Goal: Task Accomplishment & Management: Manage account settings

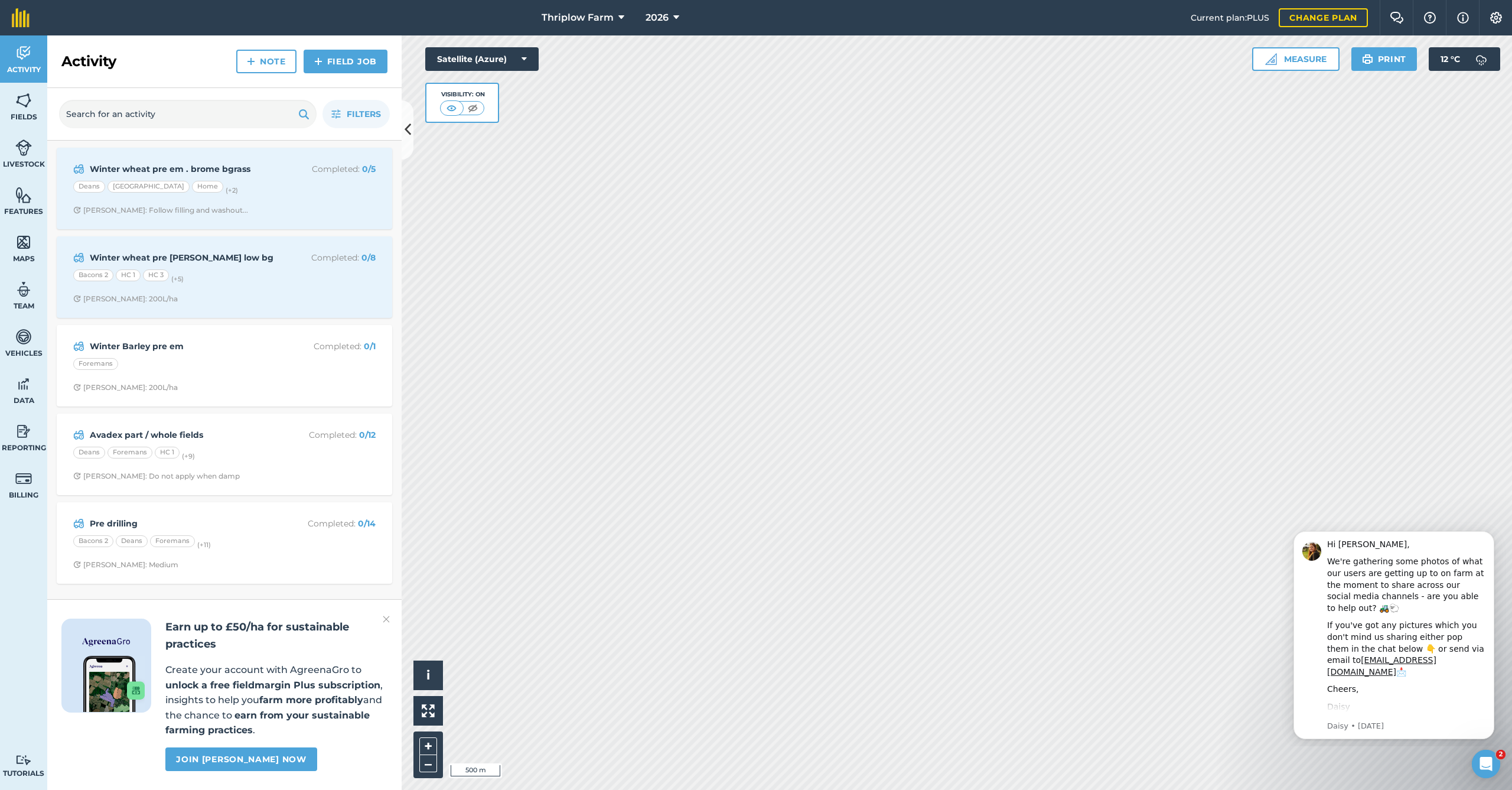
click at [273, 443] on div "Avadex part / whole fields Completed : 0 / 12 Deans Foremans HC 1 (+ 9 ) [PERSO…" at bounding box center [225, 454] width 321 height 67
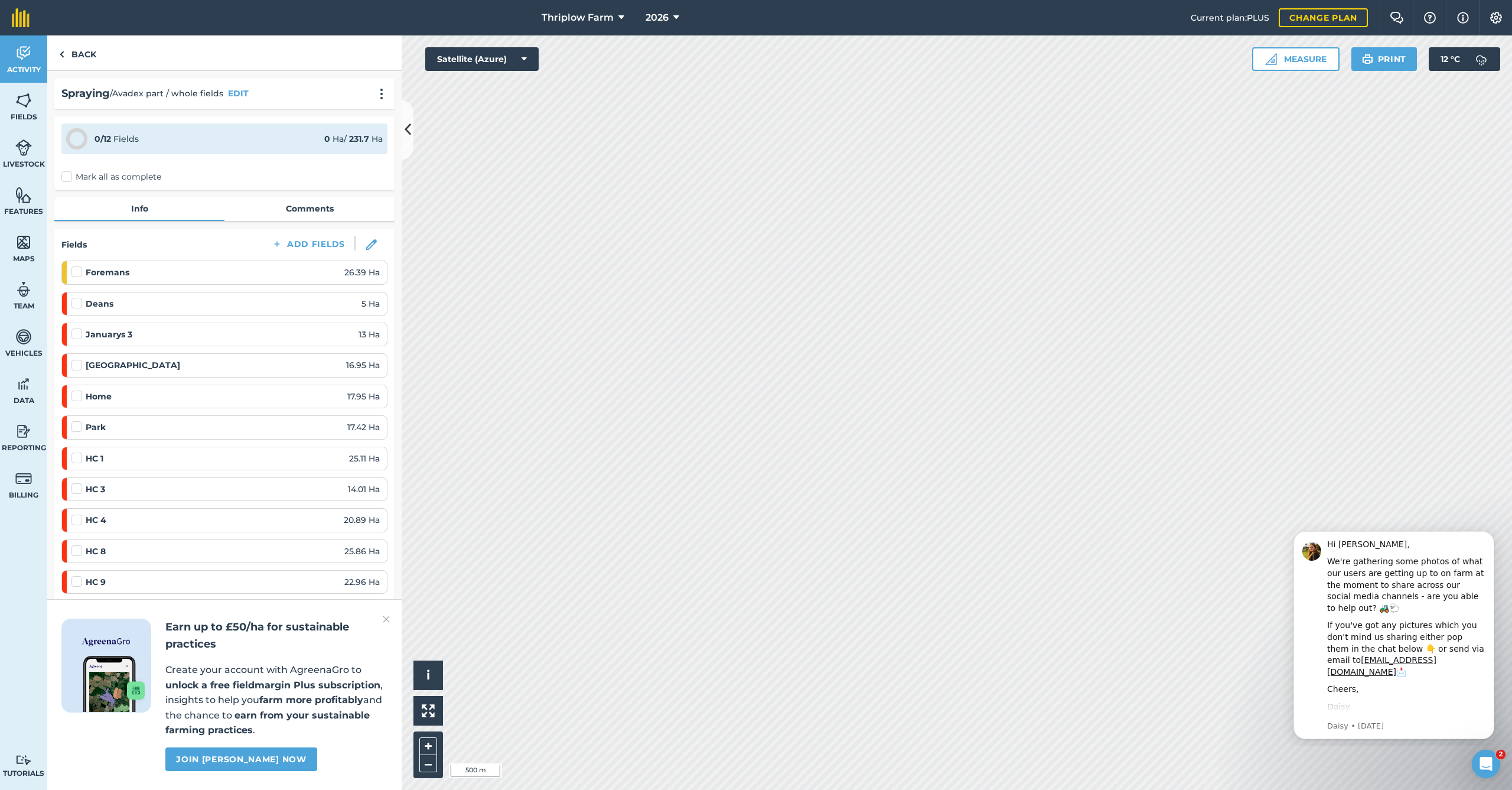
click at [365, 272] on span "26.39 Ha" at bounding box center [363, 272] width 36 height 13
click at [373, 249] on img at bounding box center [371, 244] width 10 height 10
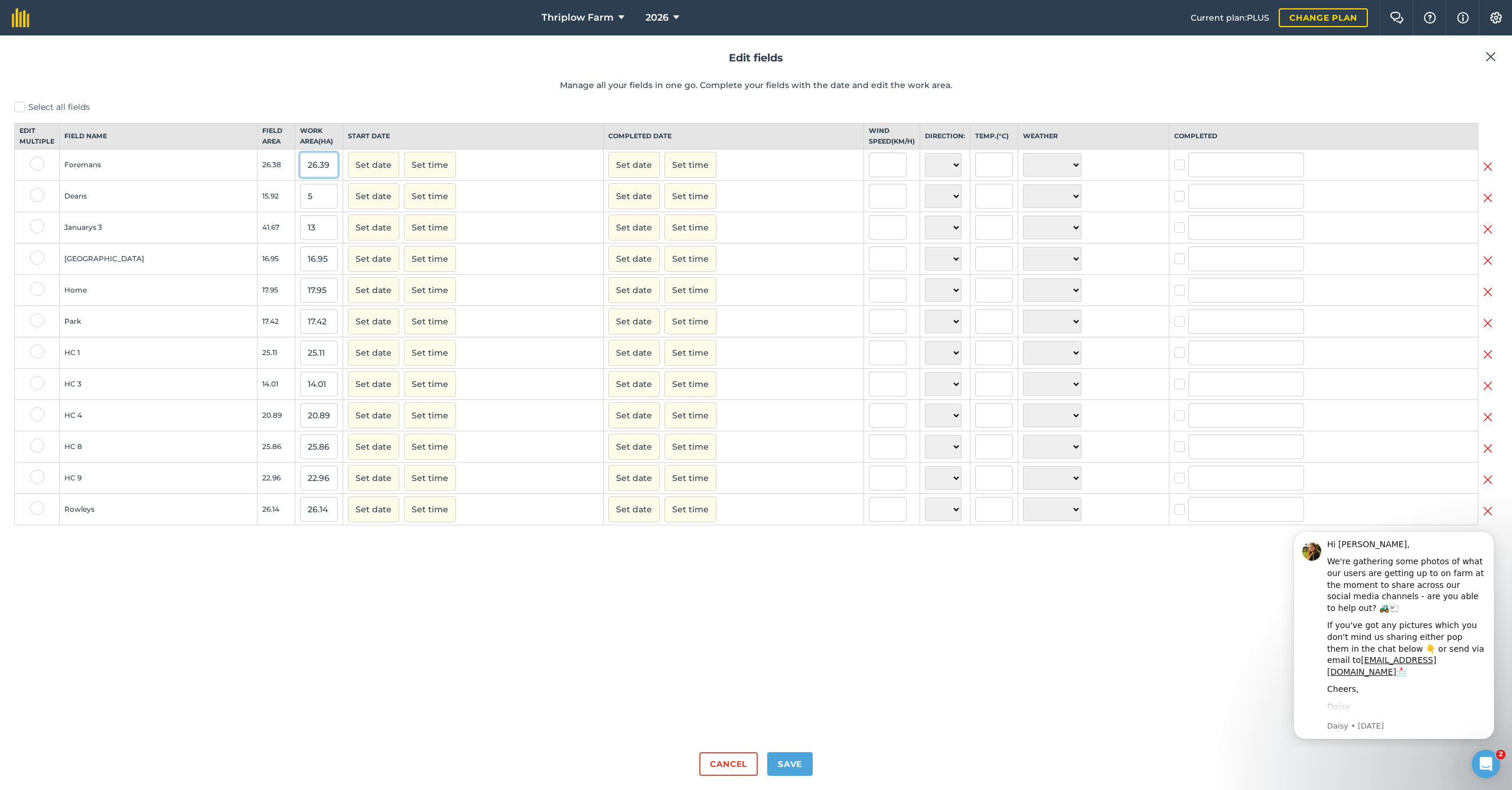
click at [300, 177] on input "26.39" at bounding box center [319, 164] width 38 height 25
type input "6.5"
click at [300, 355] on input "25.11" at bounding box center [319, 352] width 38 height 25
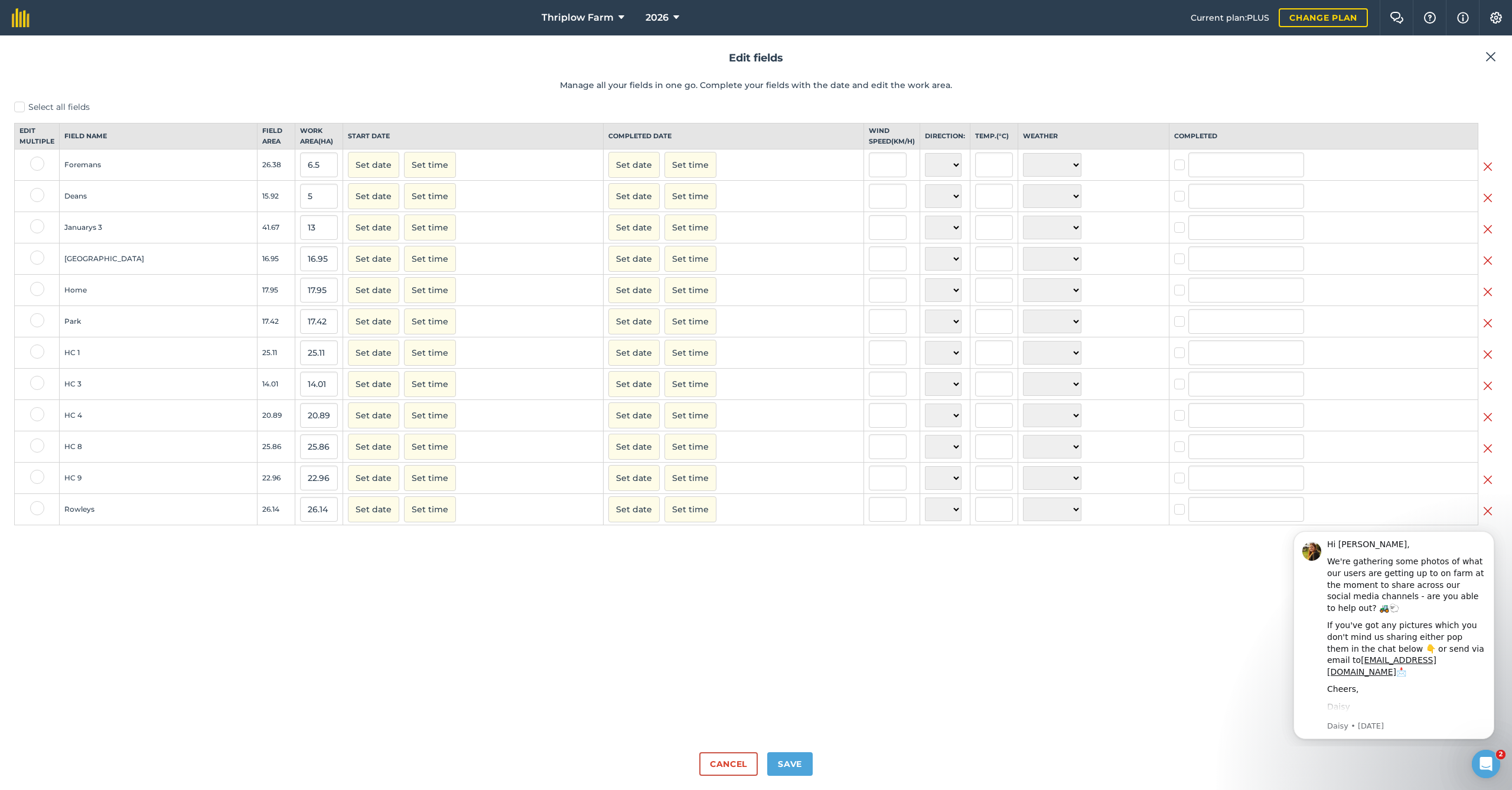
click at [1131, 608] on div "Select all fields Edit multiple Field name Field Area Work area ( Ha ) Start da…" at bounding box center [756, 421] width 1484 height 642
click at [1495, 534] on button "Dismiss notification" at bounding box center [1490, 535] width 15 height 15
click at [1491, 362] on img at bounding box center [1487, 354] width 9 height 14
click at [300, 423] on input "25.86" at bounding box center [319, 416] width 38 height 25
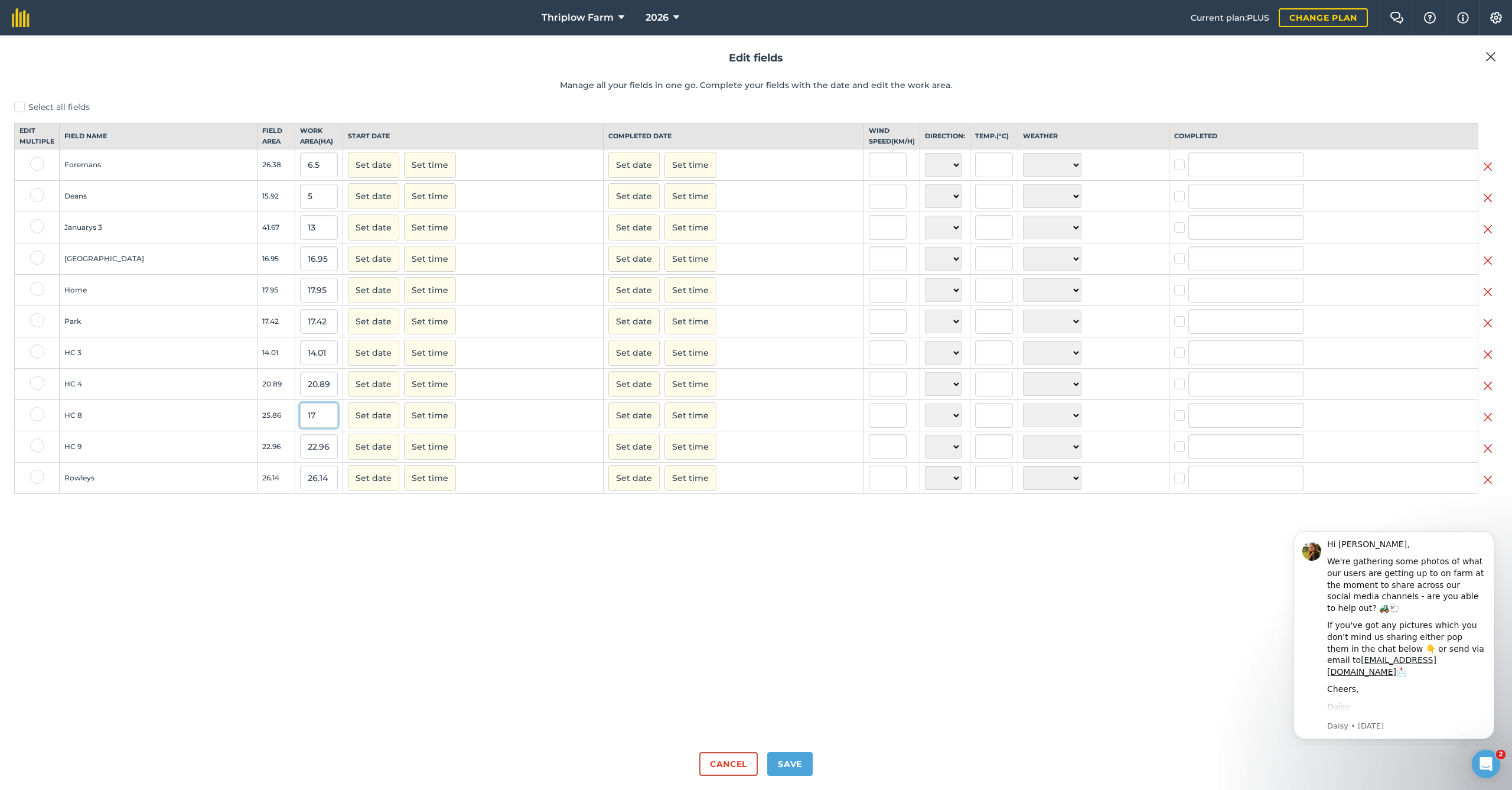
type input "17"
click at [300, 454] on input "22.96" at bounding box center [319, 447] width 38 height 25
type input "13"
click at [1487, 534] on icon "Dismiss notification" at bounding box center [1490, 534] width 7 height 7
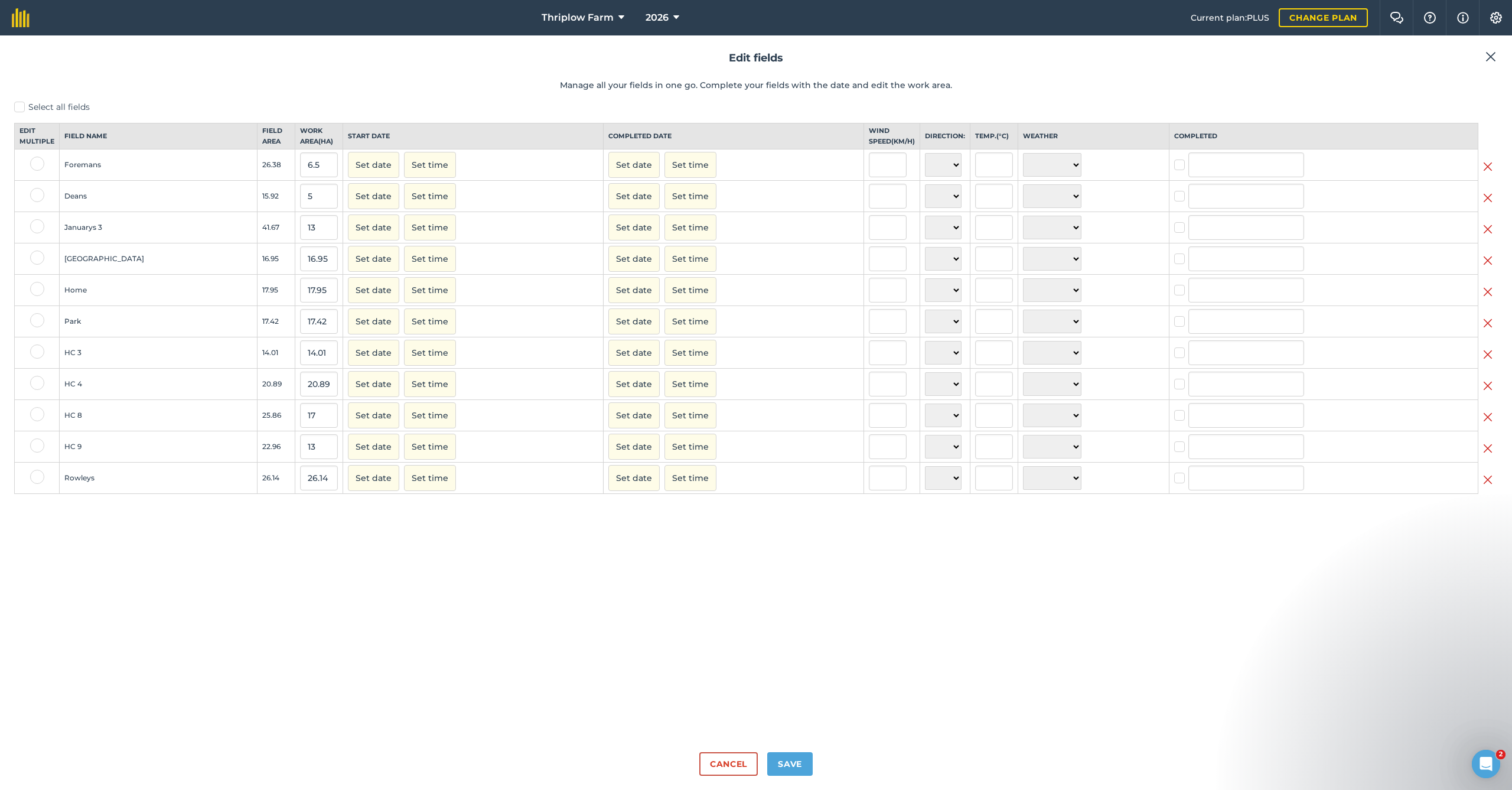
click at [804, 760] on button "Save" at bounding box center [790, 764] width 45 height 24
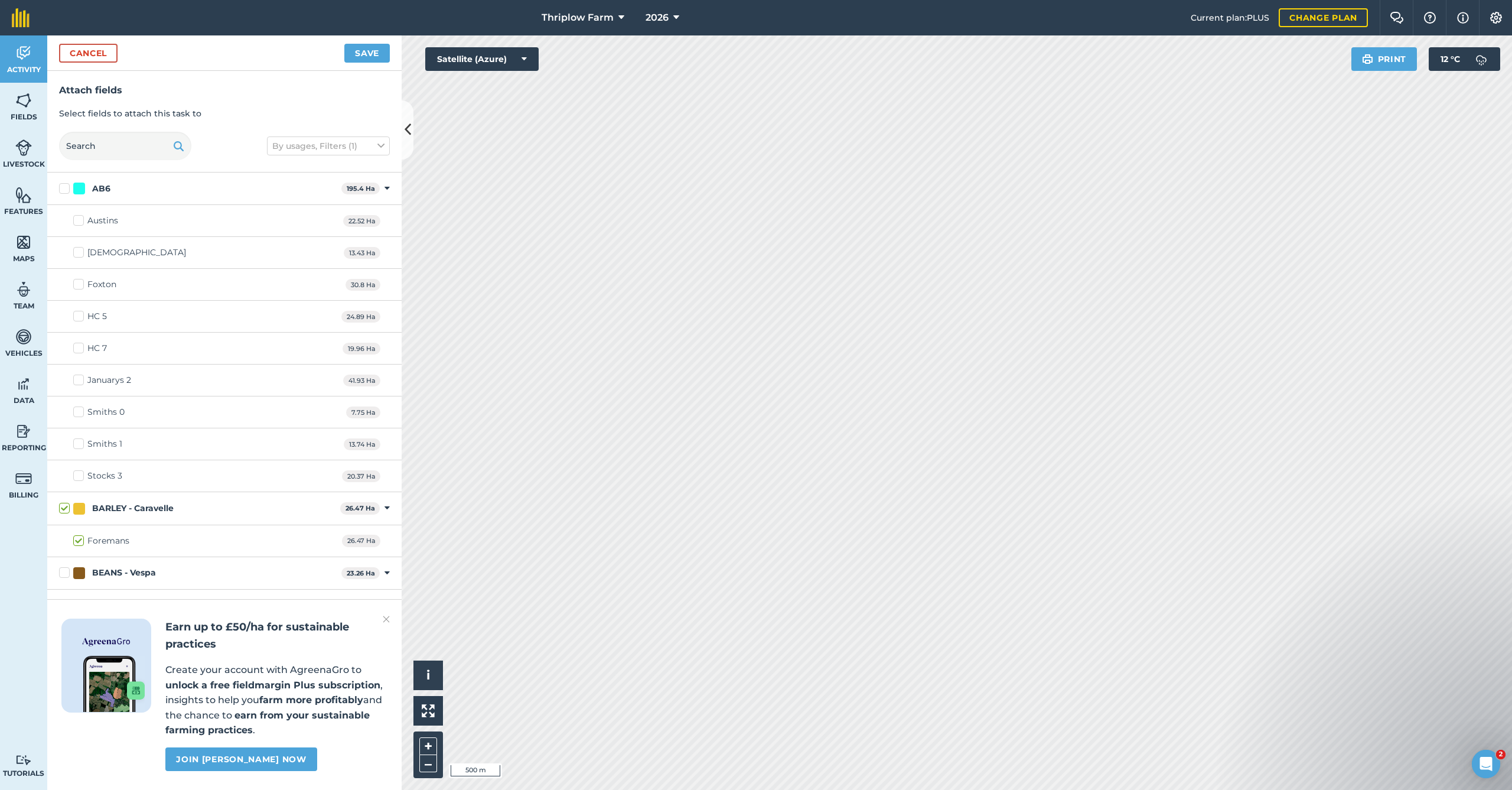
checkbox input "true"
click at [367, 55] on button "Save" at bounding box center [367, 53] width 45 height 19
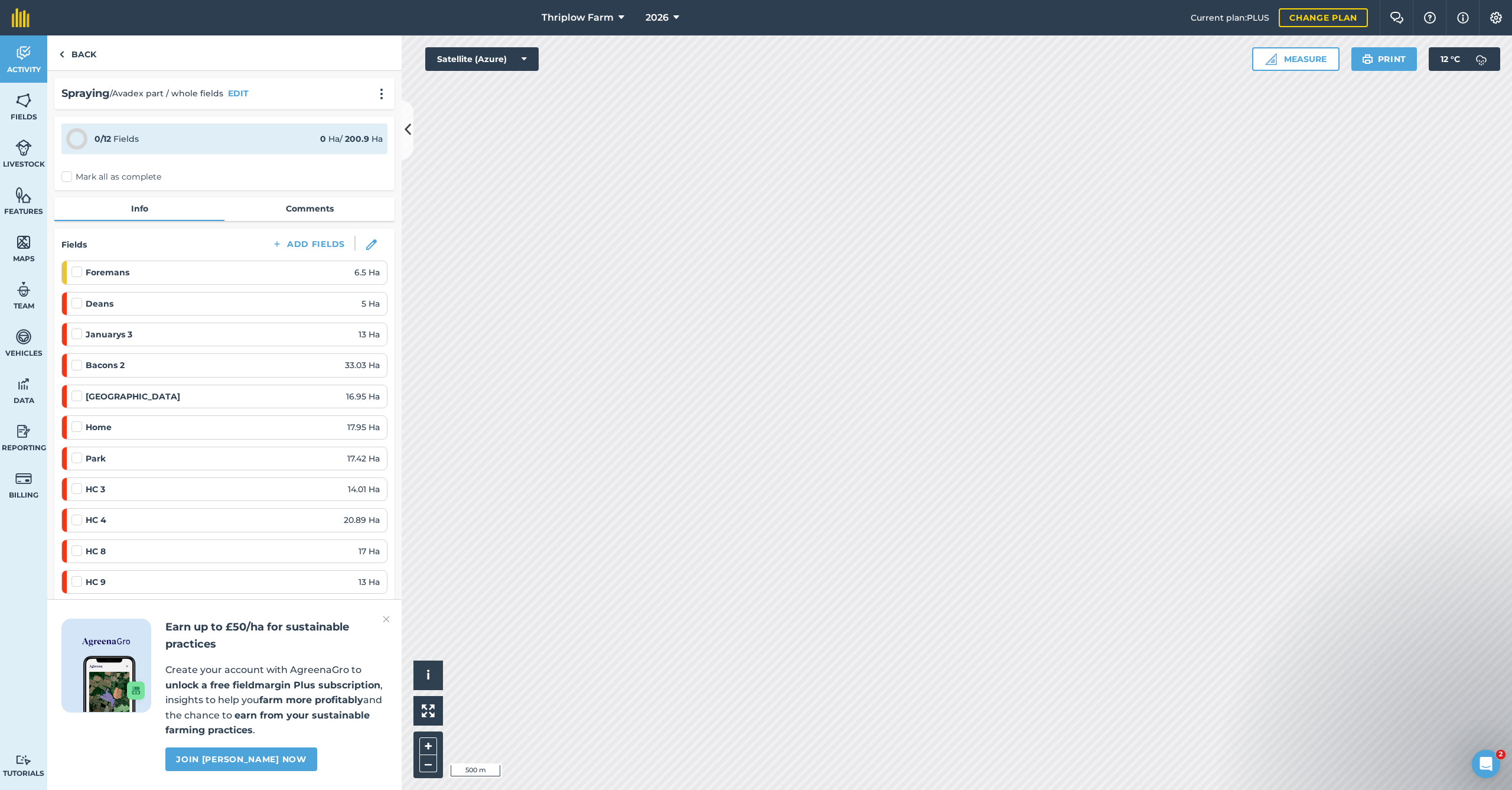
click at [375, 239] on img at bounding box center [371, 244] width 10 height 10
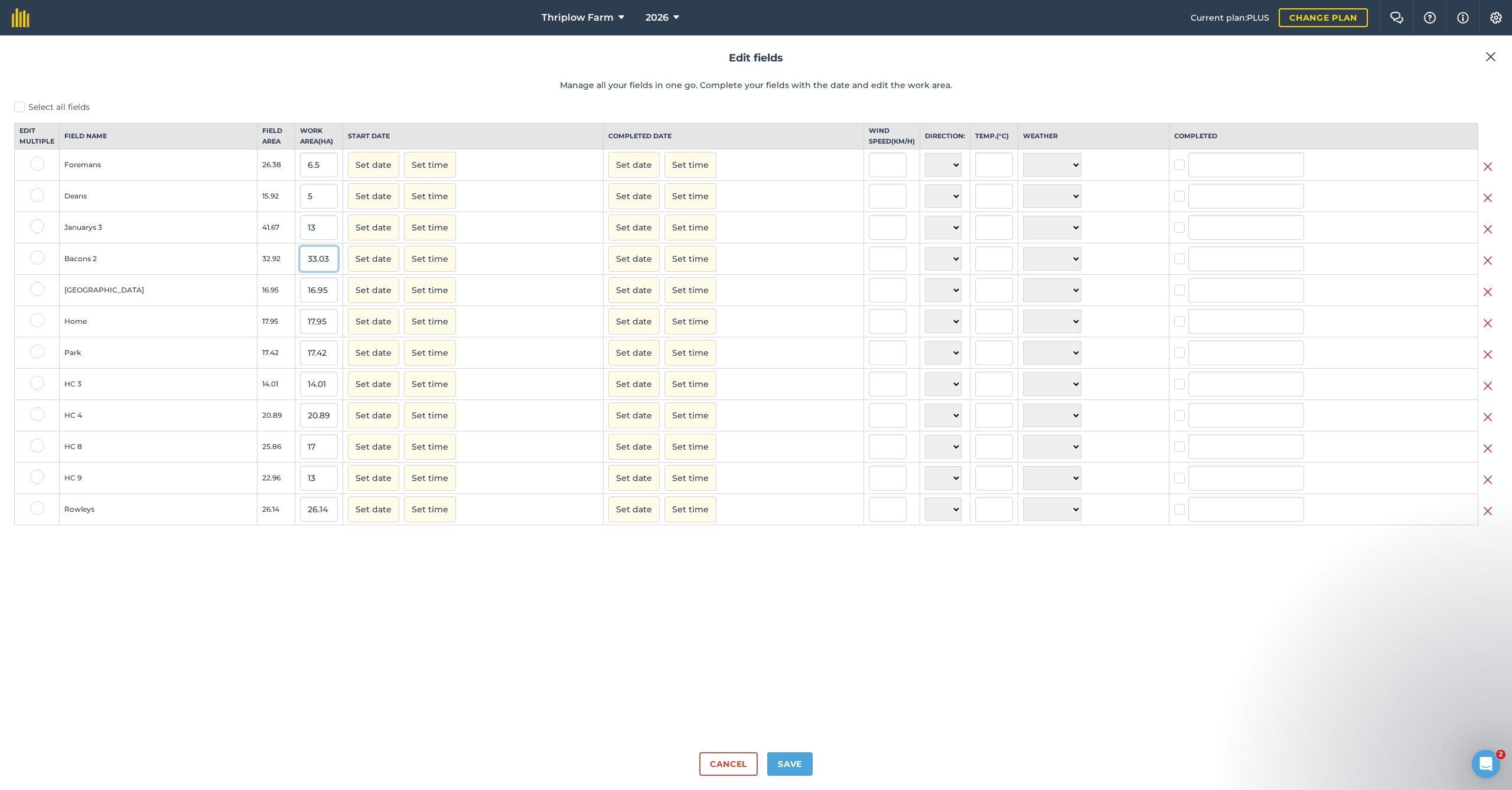
click at [300, 268] on input "33.03" at bounding box center [319, 259] width 38 height 25
type input "6.7"
click at [794, 759] on button "Save" at bounding box center [790, 764] width 45 height 24
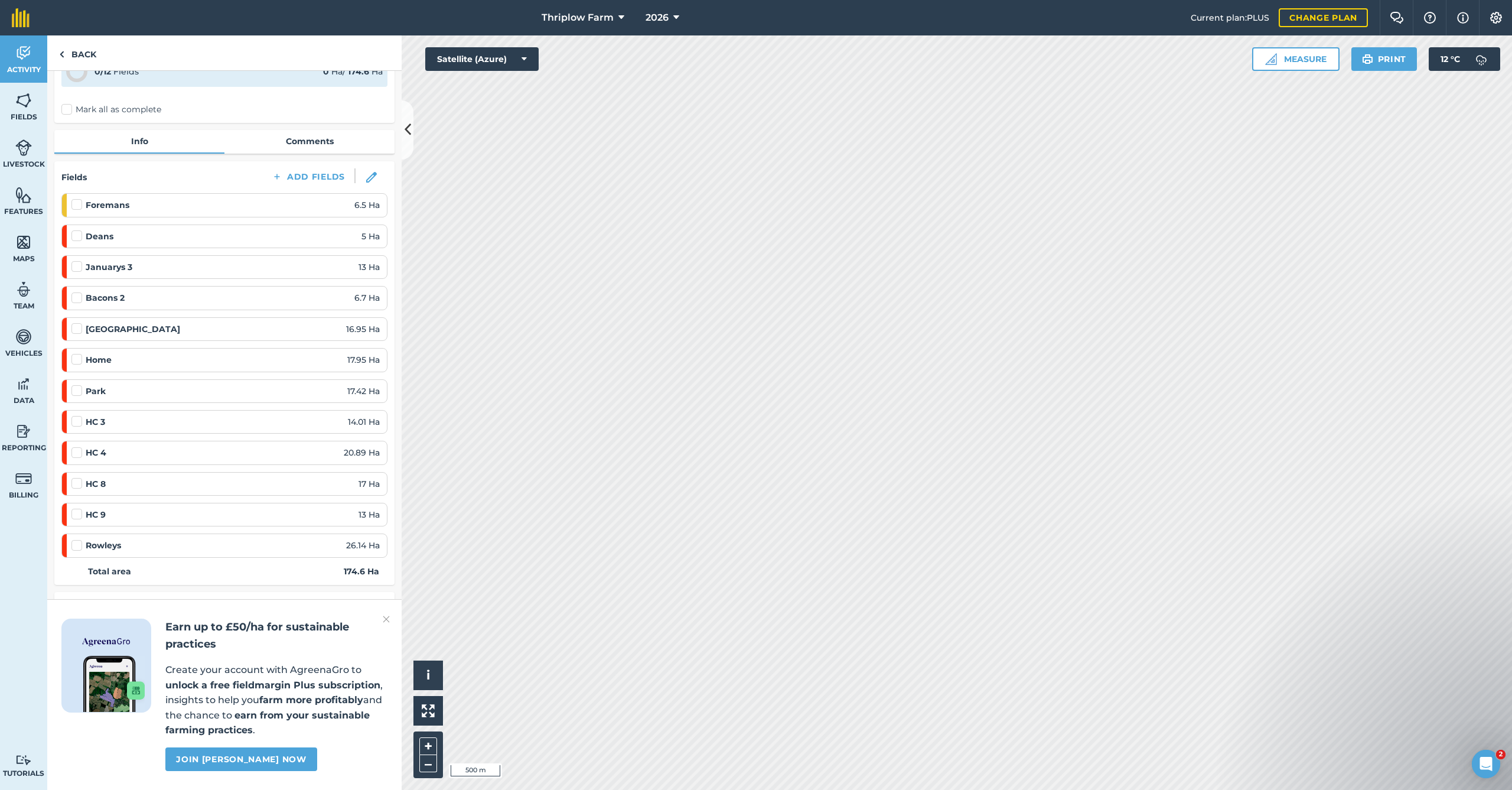
scroll to position [69, 0]
click at [386, 621] on img at bounding box center [386, 619] width 8 height 14
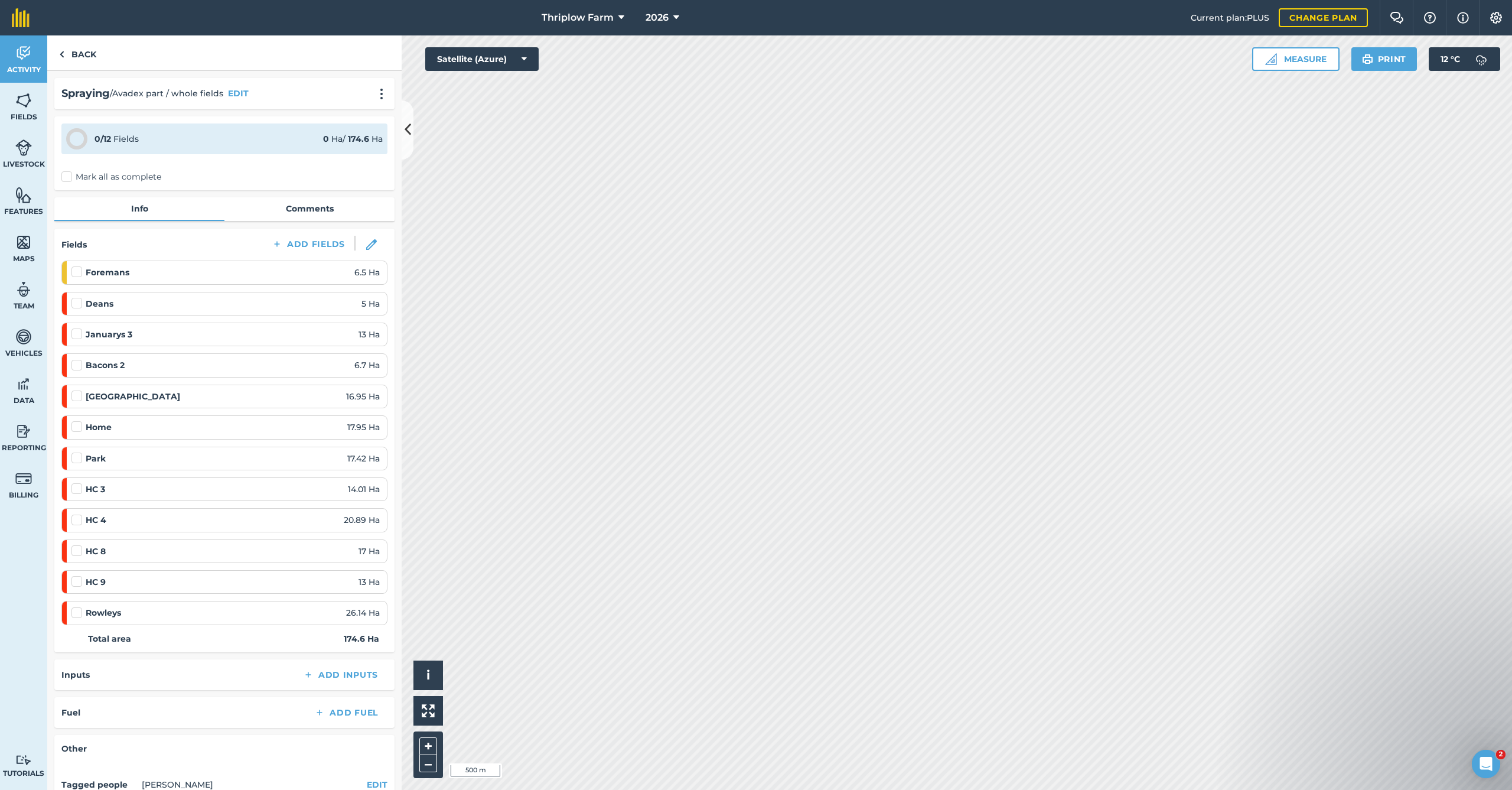
scroll to position [0, 0]
click at [86, 60] on link "Back" at bounding box center [77, 53] width 60 height 35
